Goal: Find specific page/section: Find specific page/section

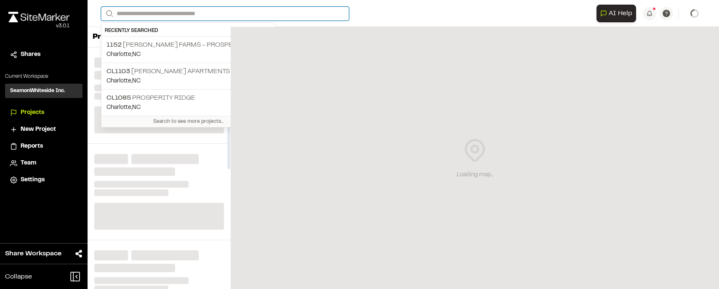
click at [156, 13] on input "Search" at bounding box center [225, 14] width 248 height 14
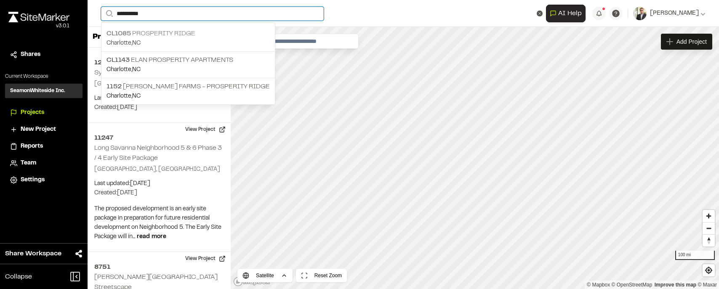
type input "**********"
click at [163, 40] on p "[GEOGRAPHIC_DATA] , [GEOGRAPHIC_DATA]" at bounding box center [188, 43] width 163 height 9
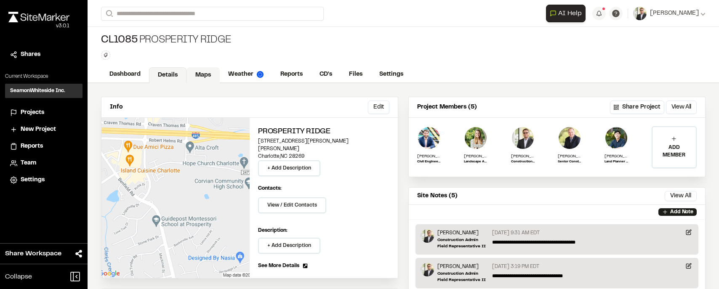
click at [203, 75] on link "Maps" at bounding box center [203, 75] width 33 height 16
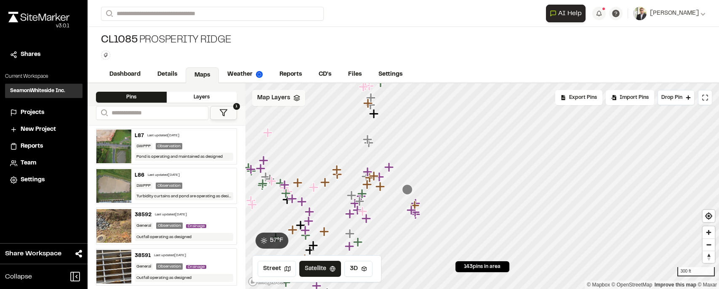
click at [275, 99] on span "Map Layers" at bounding box center [273, 97] width 33 height 9
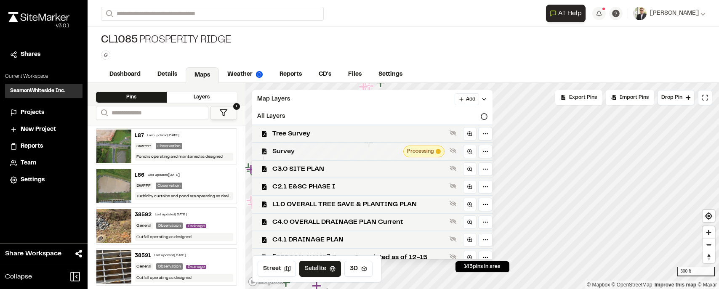
drag, startPoint x: 316, startPoint y: 171, endPoint x: 309, endPoint y: 156, distance: 16.6
click at [316, 171] on span "C3.0 SITE PLAN" at bounding box center [359, 169] width 174 height 10
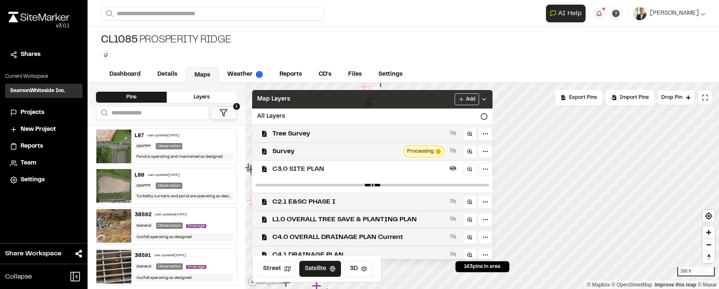
click at [279, 102] on span "Map Layers" at bounding box center [273, 99] width 33 height 9
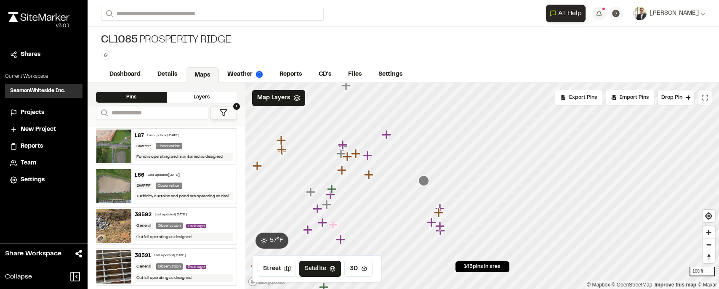
click at [708, 99] on icon at bounding box center [707, 99] width 1 height 1
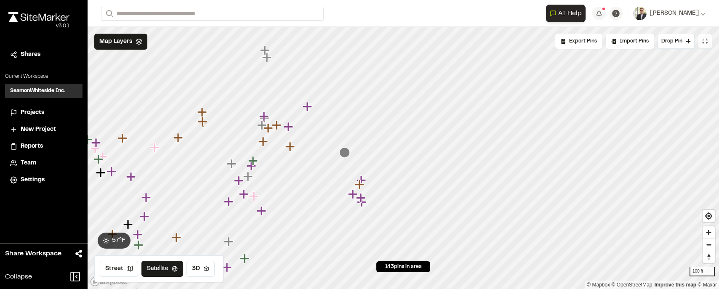
click at [706, 44] on icon at bounding box center [705, 41] width 7 height 7
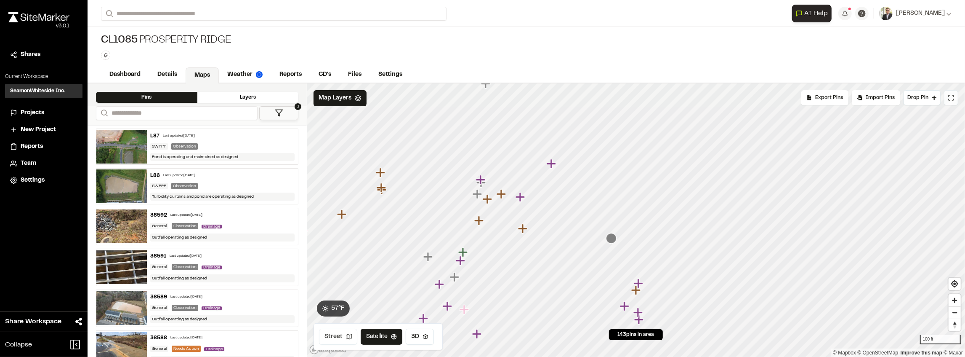
click at [335, 289] on button "Street" at bounding box center [338, 336] width 38 height 16
click at [405, 289] on div "Street Satellite 3D" at bounding box center [379, 336] width 130 height 27
click at [396, 289] on circle at bounding box center [394, 336] width 5 height 5
